Goal: Information Seeking & Learning: Learn about a topic

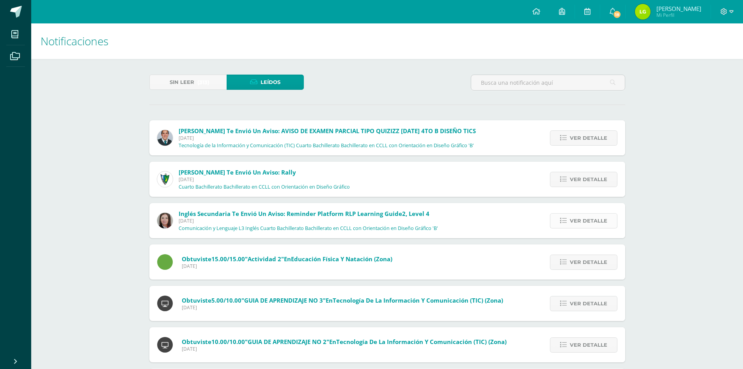
click at [557, 223] on link "Ver detalle" at bounding box center [583, 220] width 67 height 15
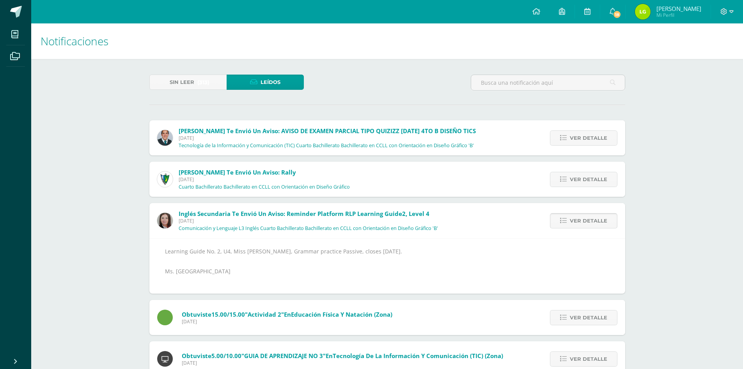
click at [557, 221] on link "Ver detalle" at bounding box center [583, 220] width 67 height 15
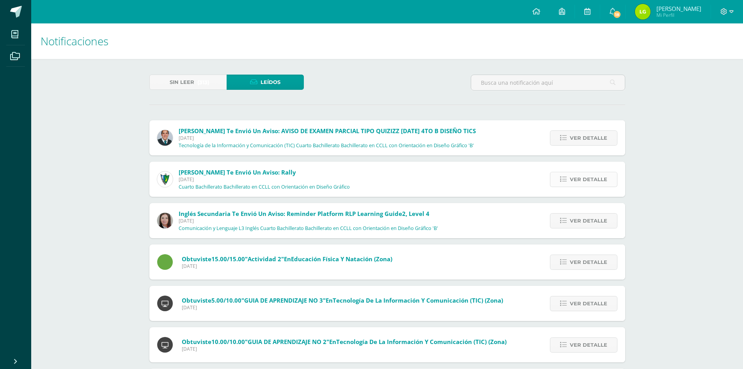
click at [603, 175] on span "Ver detalle" at bounding box center [588, 179] width 37 height 14
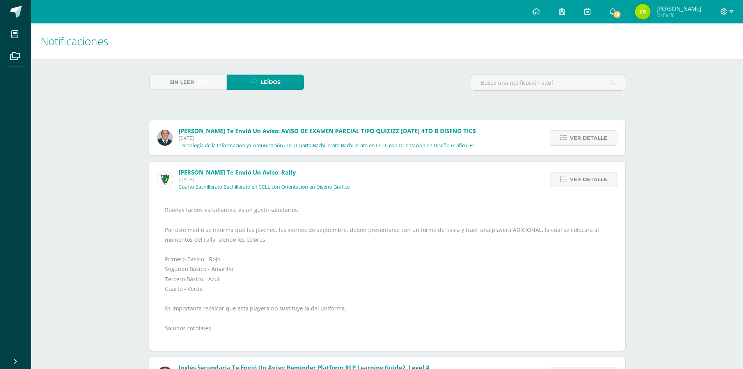
click at [603, 174] on span "Ver detalle" at bounding box center [588, 179] width 37 height 14
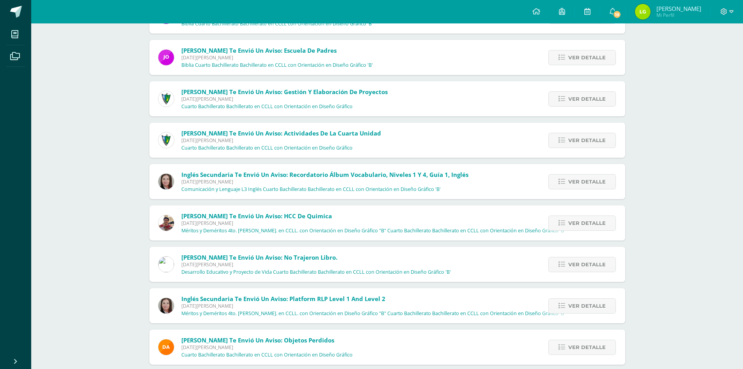
scroll to position [1023, 0]
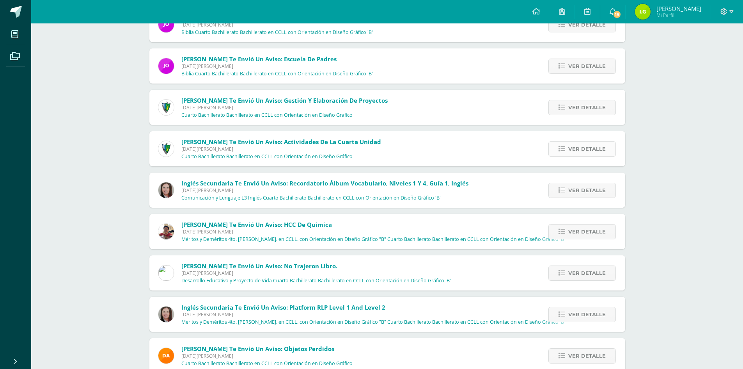
click at [574, 142] on span "Ver detalle" at bounding box center [586, 149] width 37 height 14
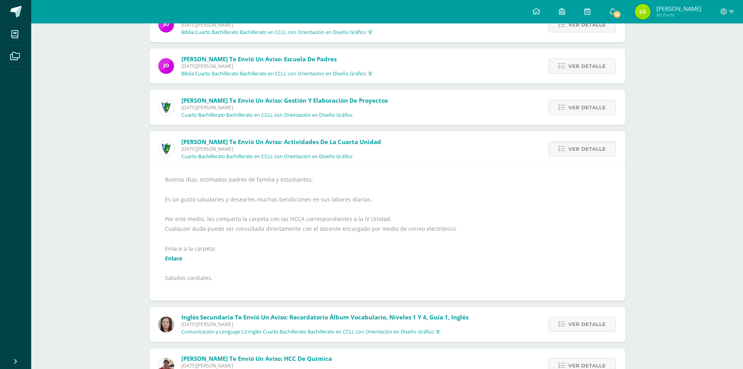
click at [179, 253] on div "Buenos días, estimados padres de familia y estudiantes: Es un gusto saludarles …" at bounding box center [387, 233] width 445 height 118
click at [178, 259] on link "Enlace" at bounding box center [173, 257] width 17 height 7
click at [22, 11] on link at bounding box center [15, 11] width 31 height 23
